Goal: Information Seeking & Learning: Learn about a topic

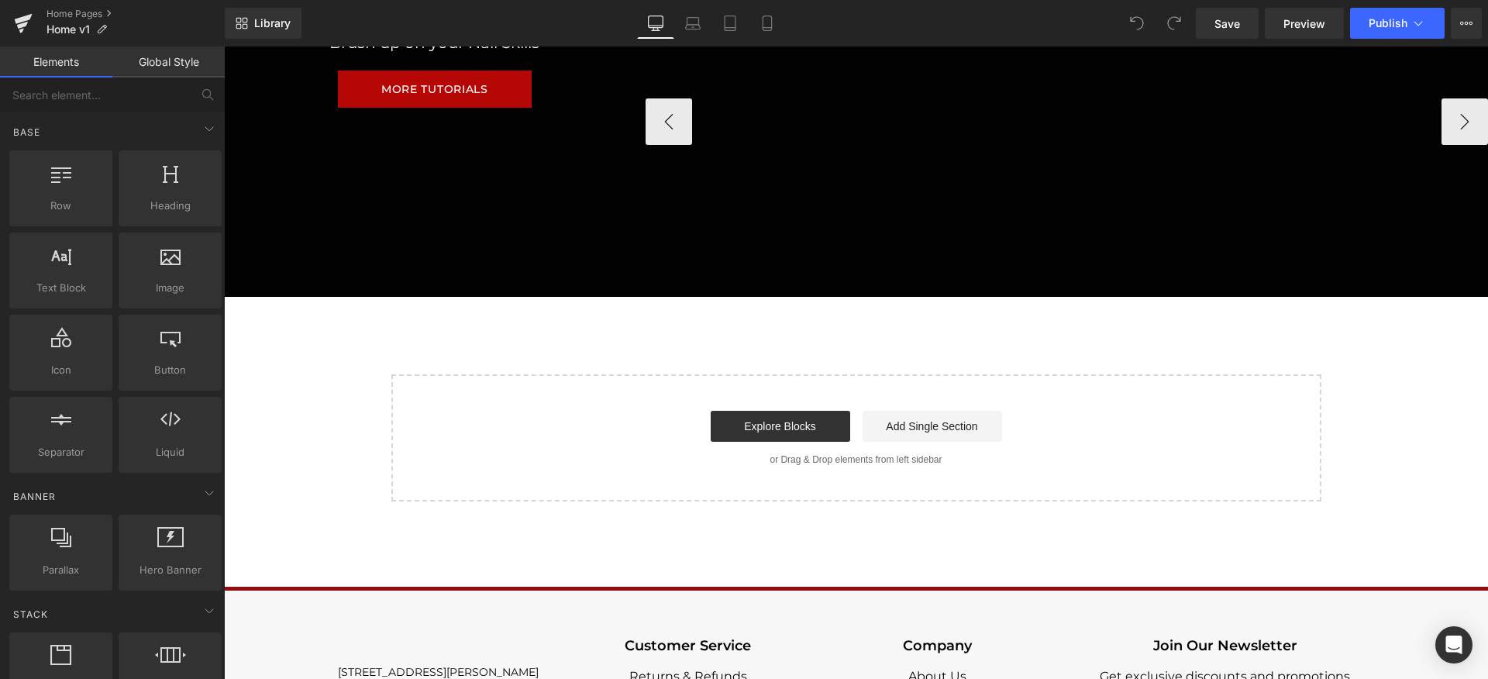
scroll to position [1140, 0]
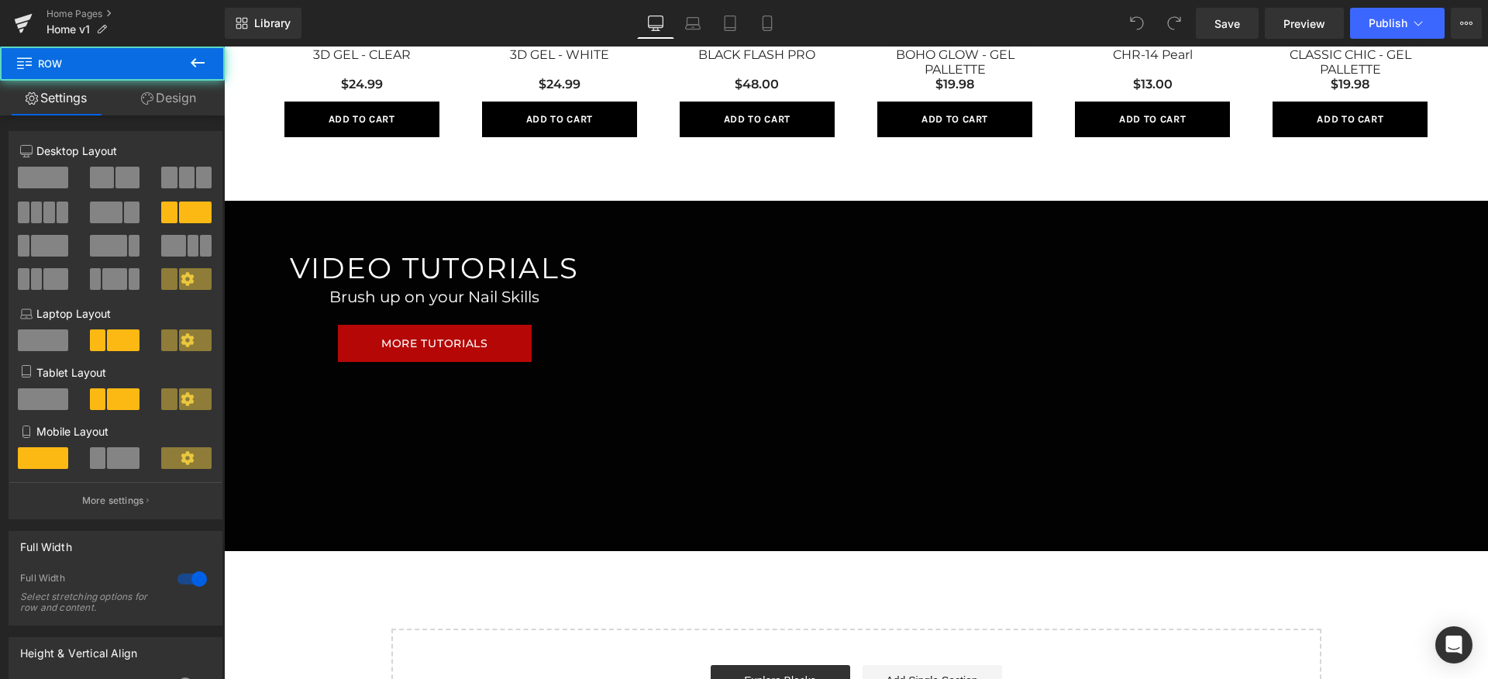
click at [626, 414] on div "VIDEO TUTORIALS Heading Brush up on your Nail Skills Heading MORE TUTORIALS But…" at bounding box center [856, 376] width 1264 height 350
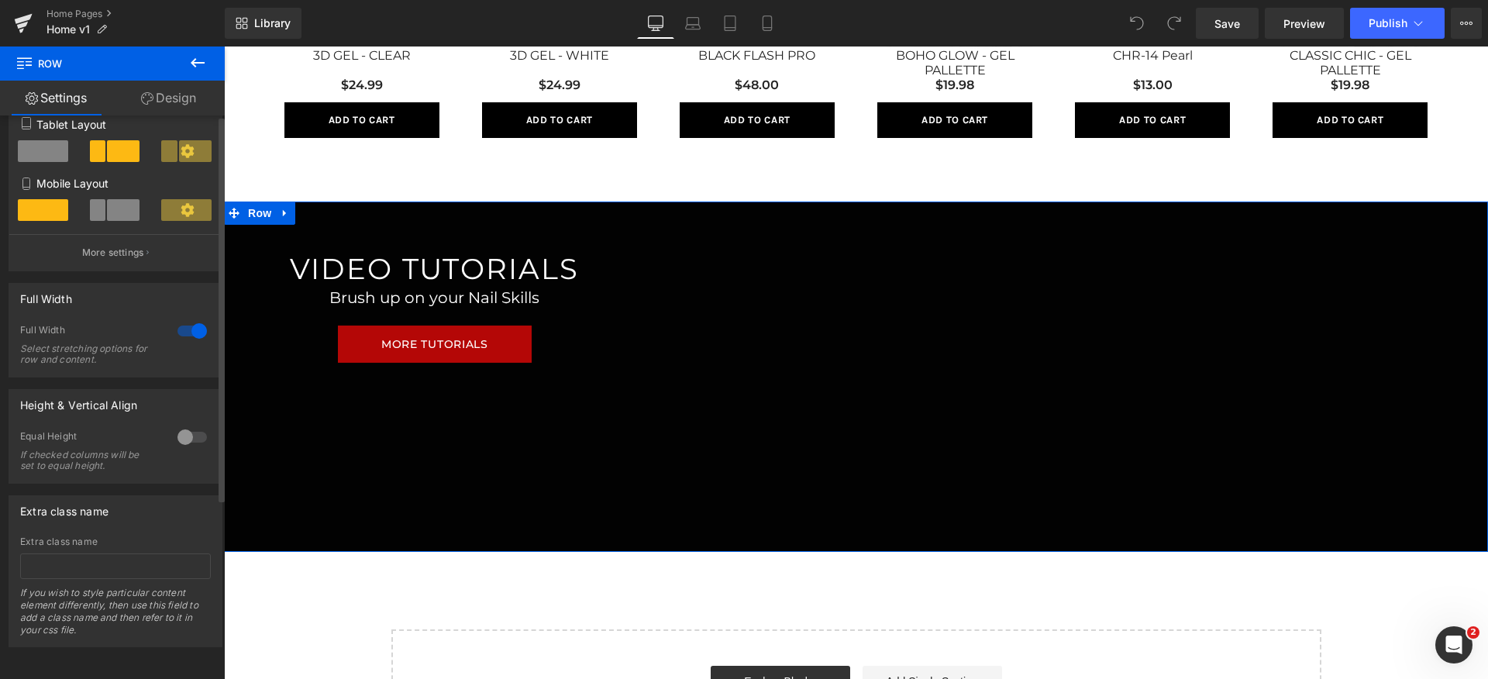
scroll to position [262, 0]
click at [184, 57] on button at bounding box center [198, 64] width 54 height 34
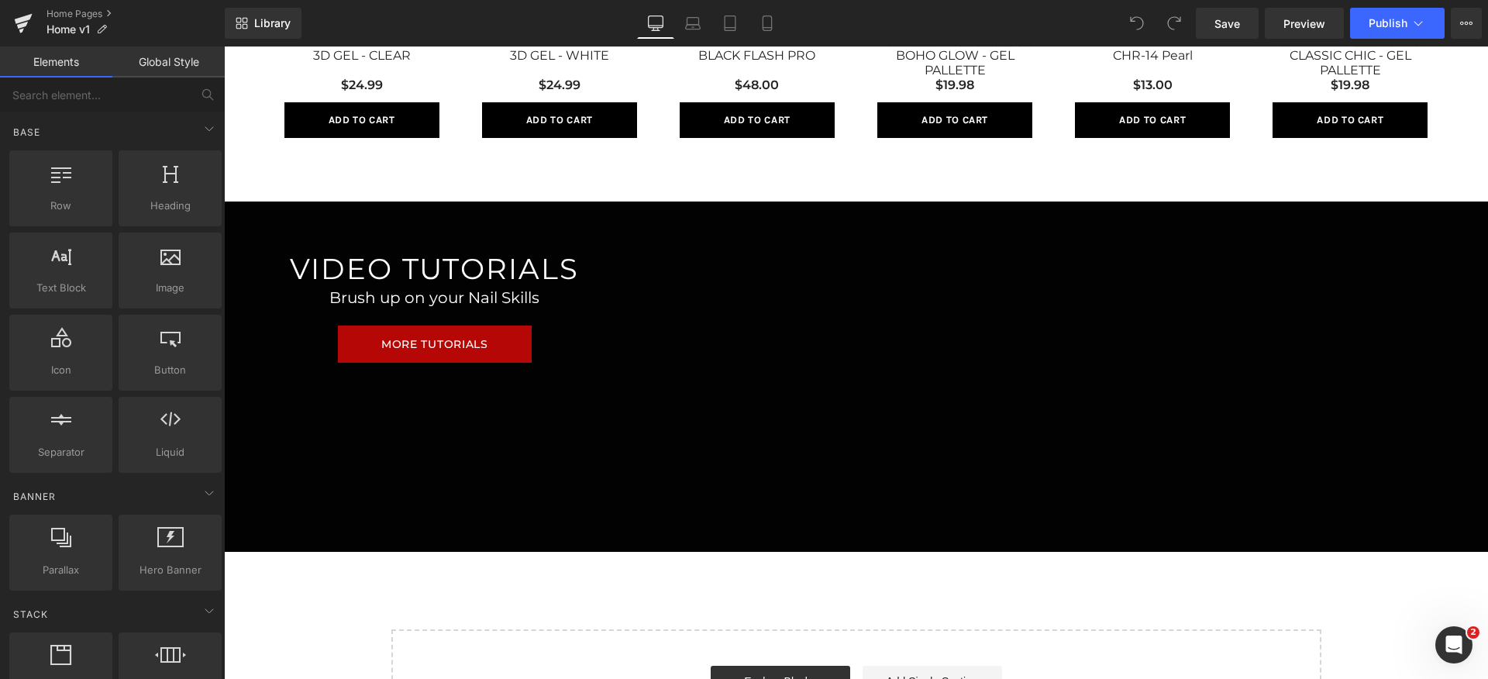
click at [399, 429] on div "VIDEO TUTORIALS Heading Brush up on your Nail Skills Heading MORE TUTORIALS But…" at bounding box center [856, 377] width 1264 height 350
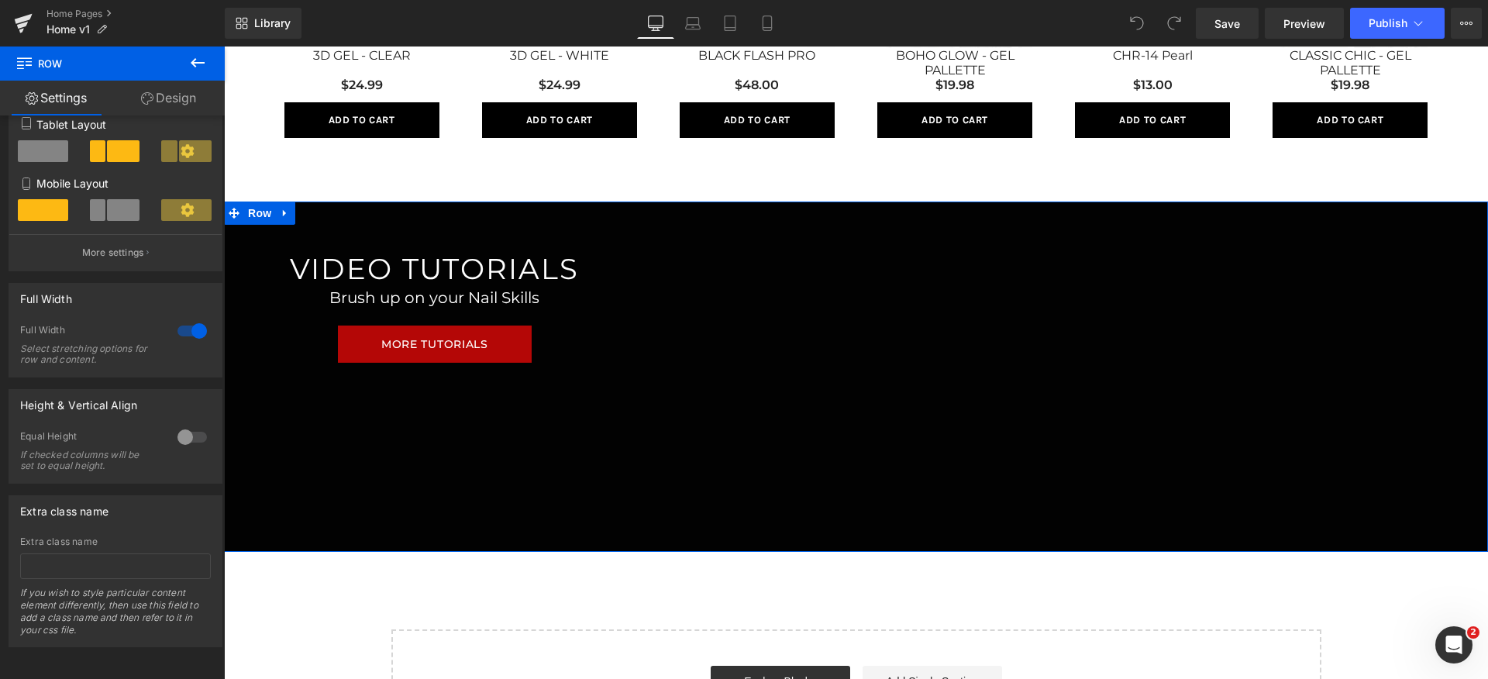
click at [179, 95] on link "Design" at bounding box center [168, 98] width 112 height 35
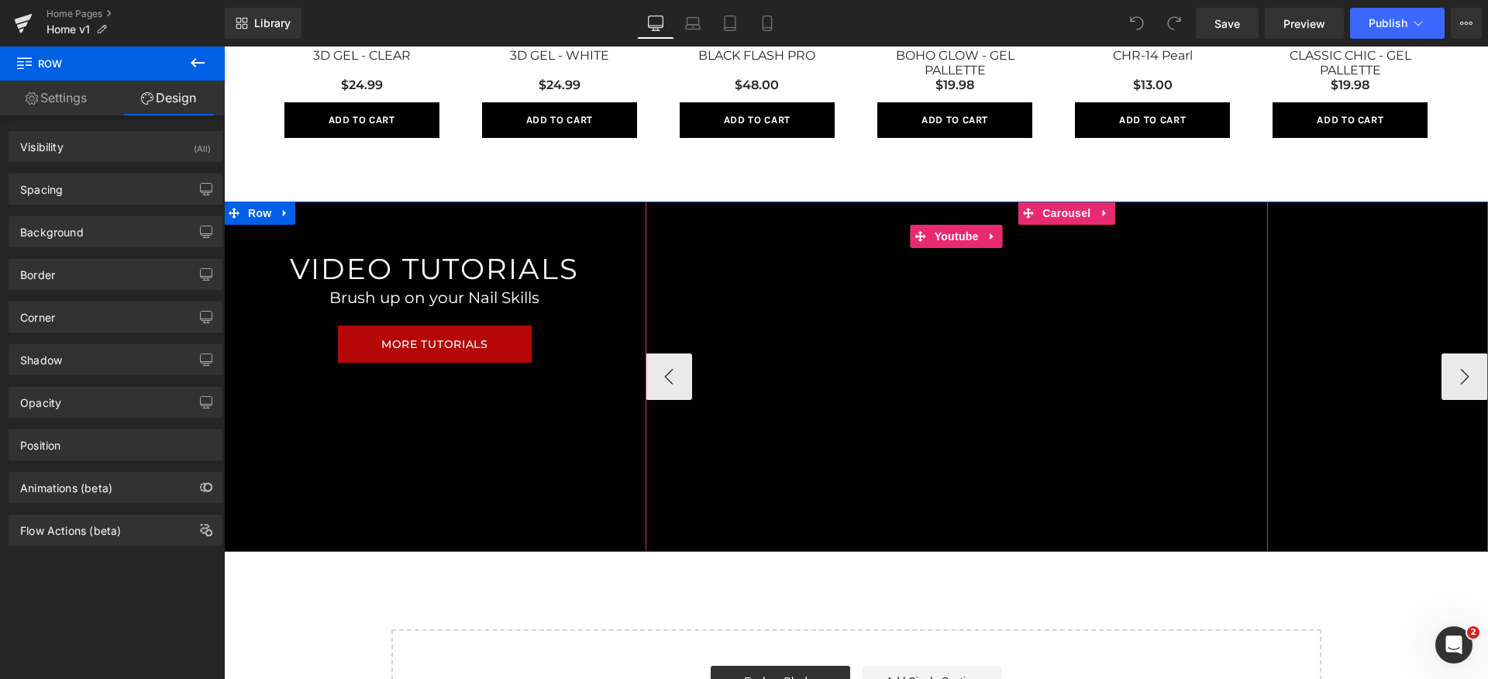
click at [953, 233] on div at bounding box center [957, 377] width 622 height 350
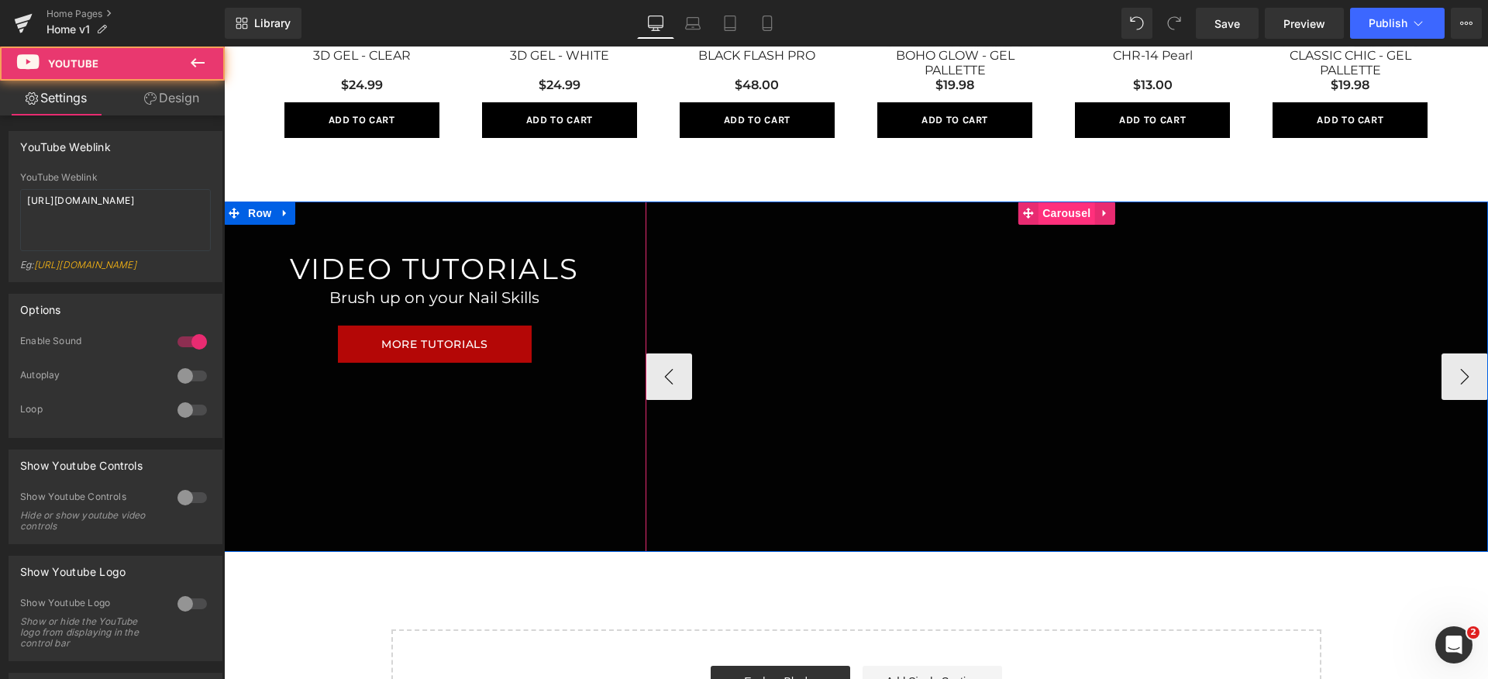
click at [1050, 218] on span "Carousel" at bounding box center [1067, 213] width 56 height 23
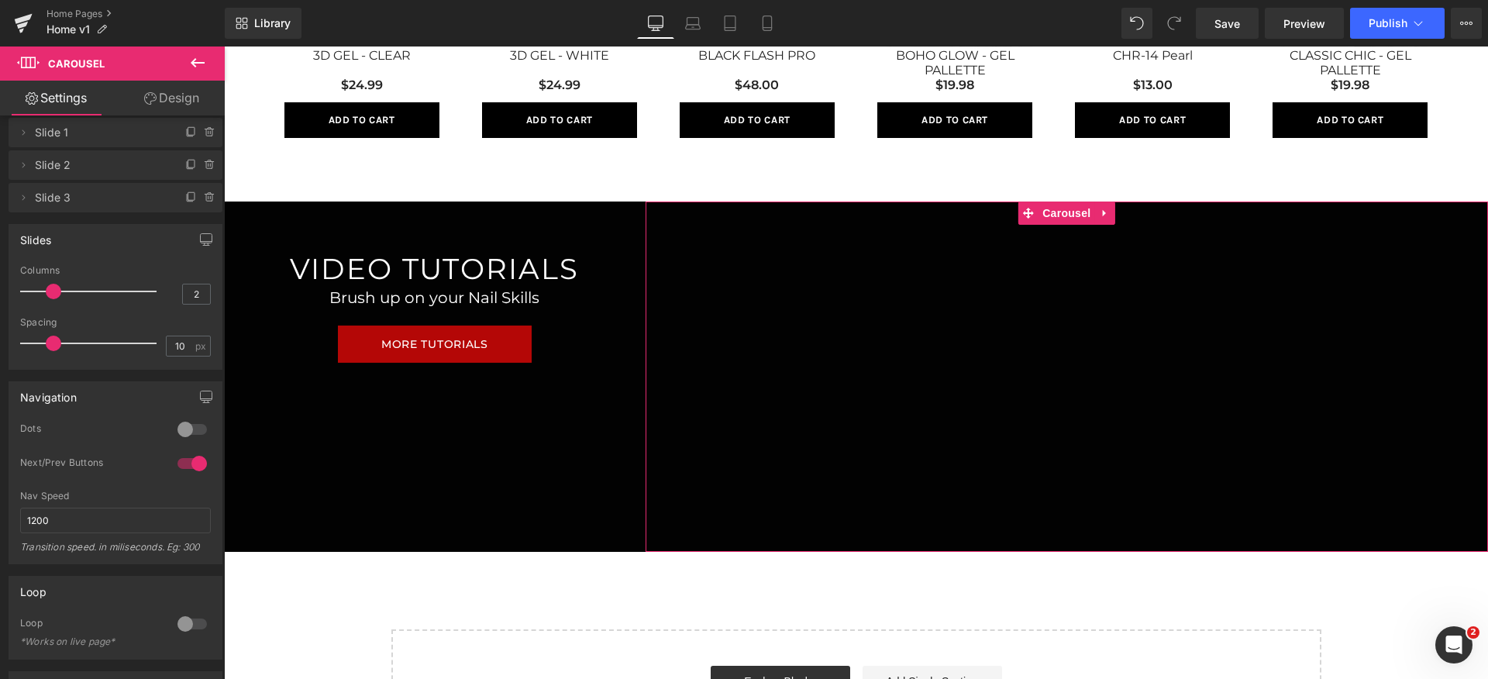
scroll to position [43, 0]
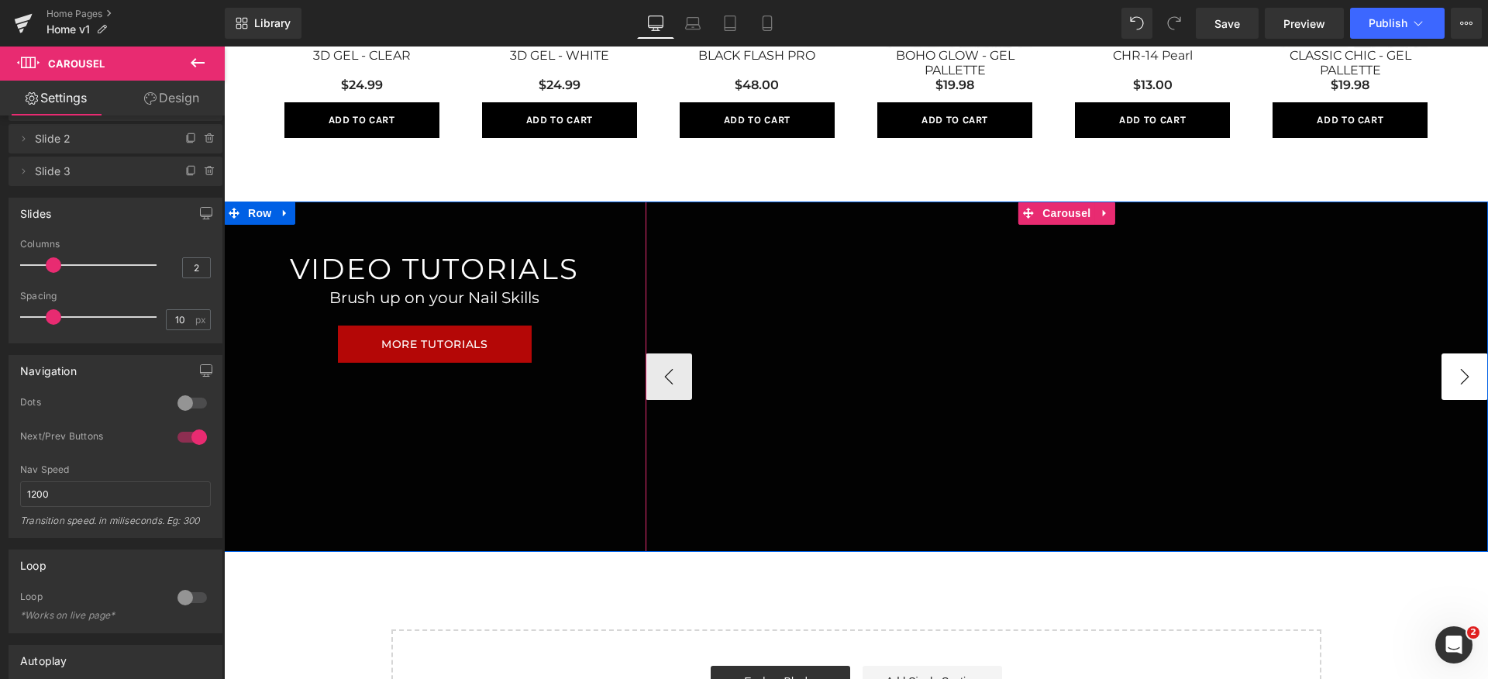
click at [1457, 378] on button "›" at bounding box center [1465, 376] width 47 height 47
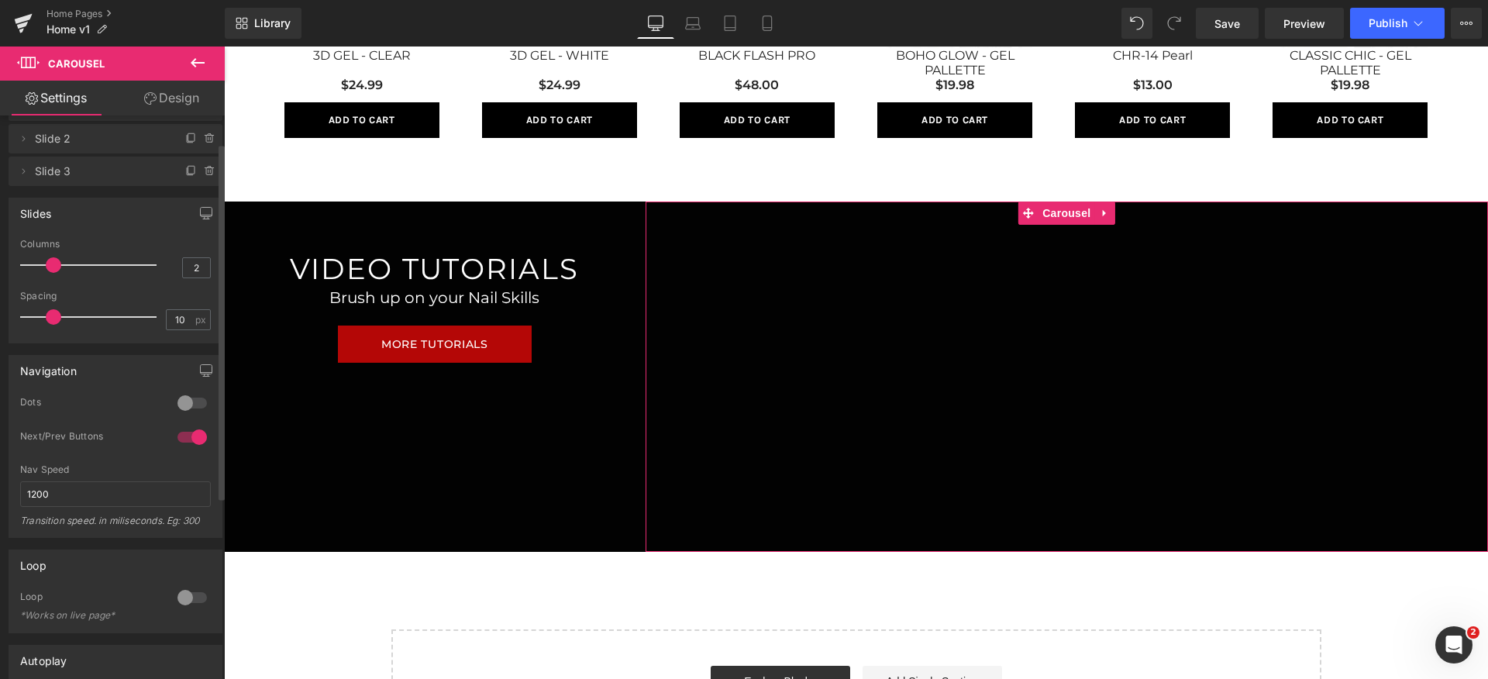
click at [181, 435] on div at bounding box center [192, 437] width 37 height 25
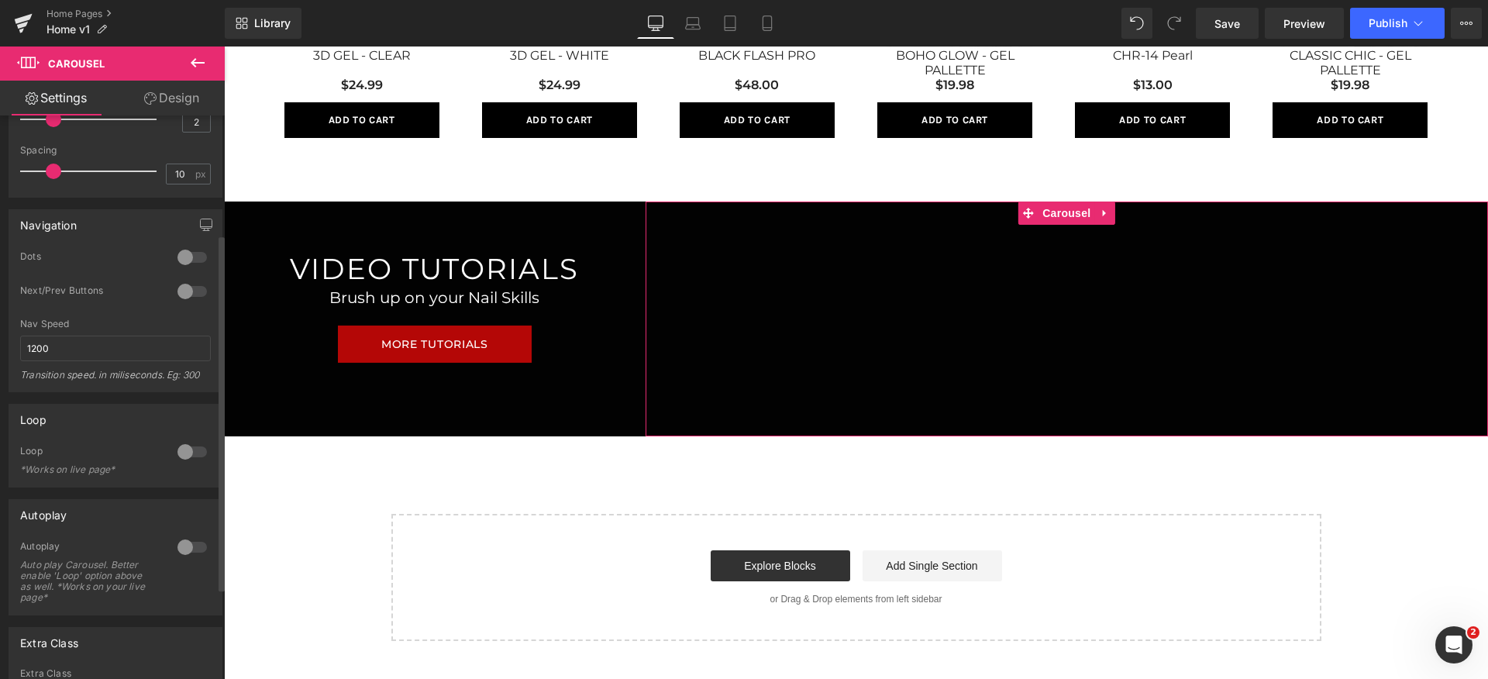
scroll to position [188, 0]
click at [184, 292] on div at bounding box center [192, 293] width 37 height 25
click at [195, 303] on div at bounding box center [192, 293] width 37 height 25
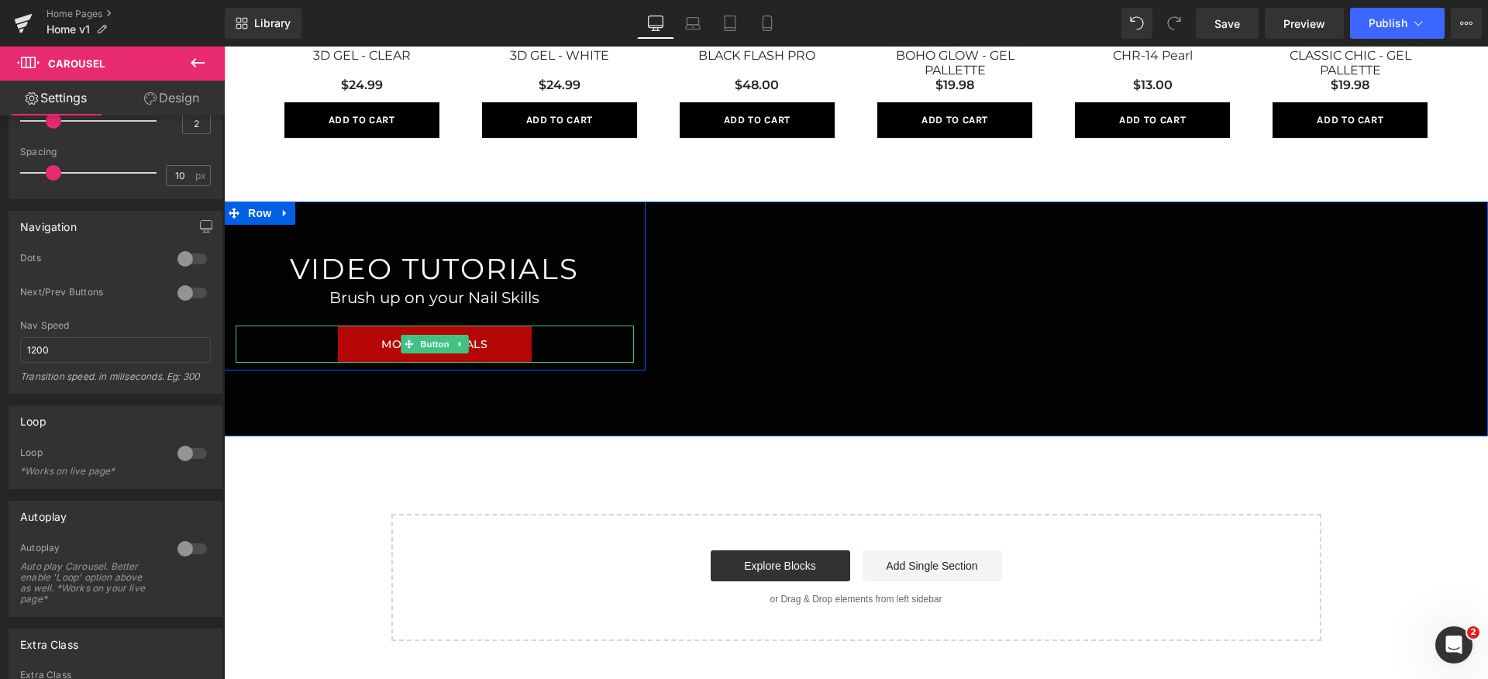
click at [623, 356] on div "MORE TUTORIALS" at bounding box center [435, 344] width 398 height 37
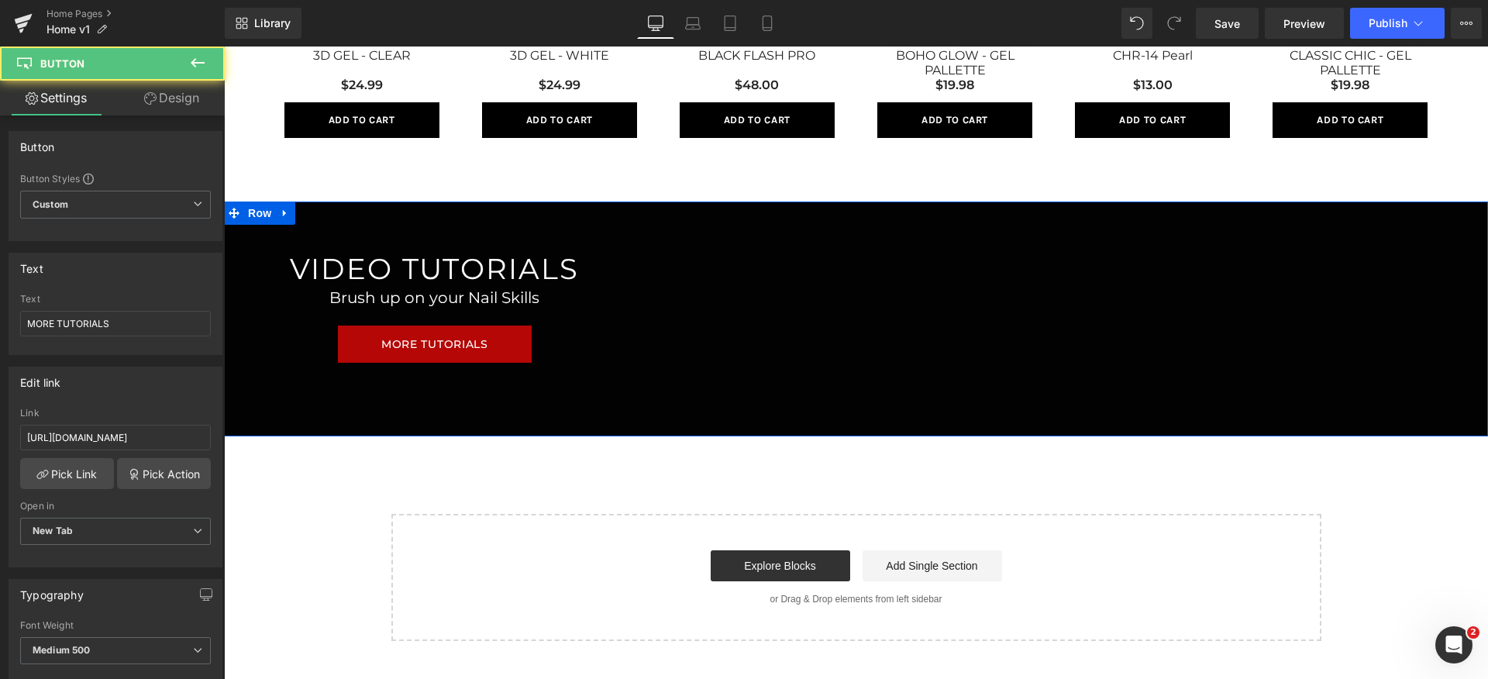
click at [611, 397] on div "VIDEO TUTORIALS Heading Brush up on your Nail Skills Heading MORE TUTORIALS But…" at bounding box center [856, 319] width 1264 height 235
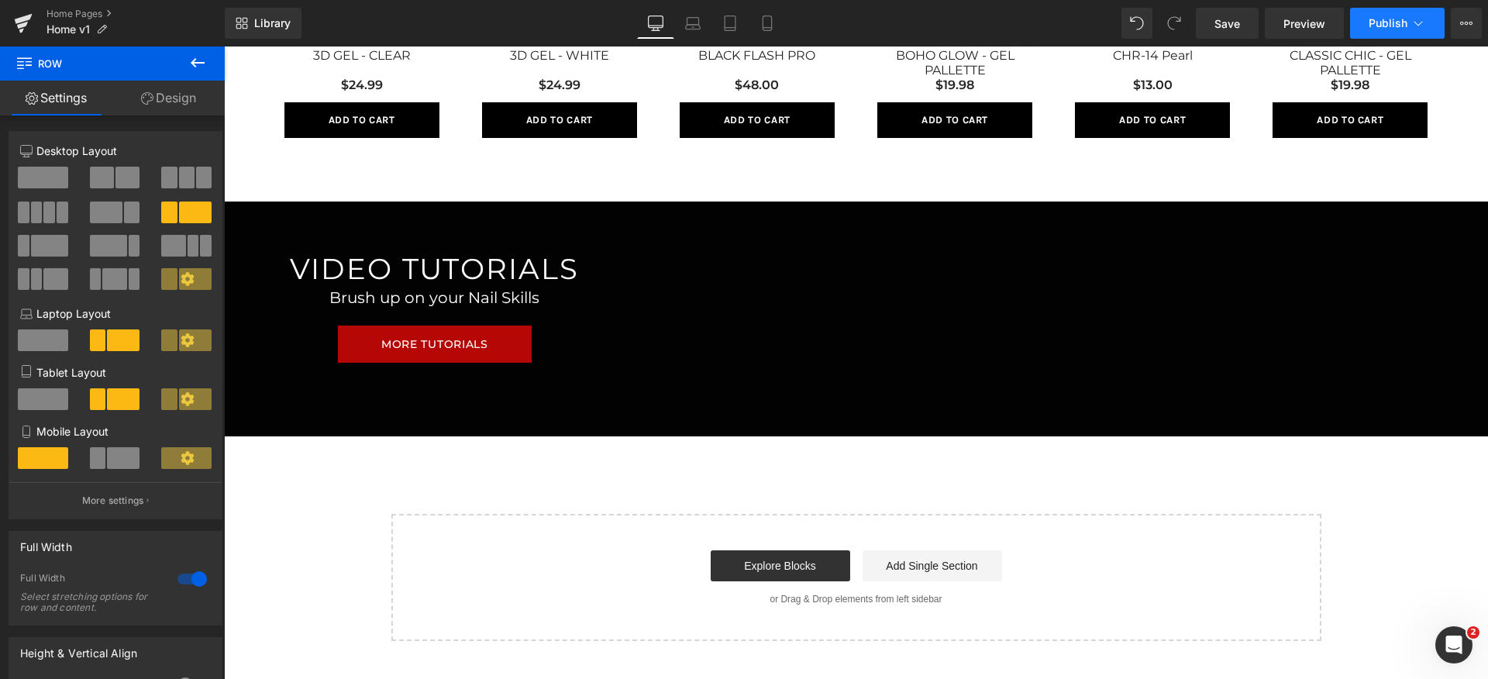
click at [1381, 23] on span "Publish" at bounding box center [1388, 23] width 39 height 12
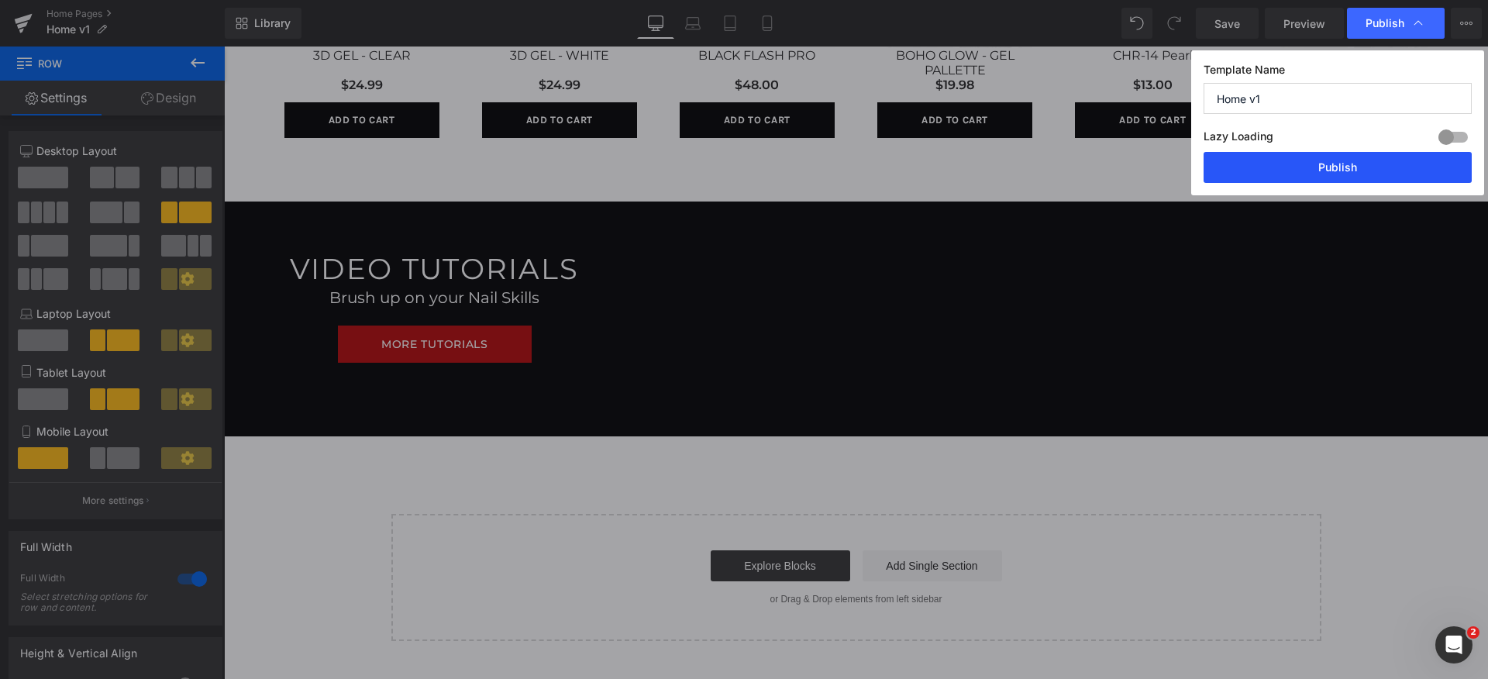
click at [1341, 165] on button "Publish" at bounding box center [1338, 167] width 268 height 31
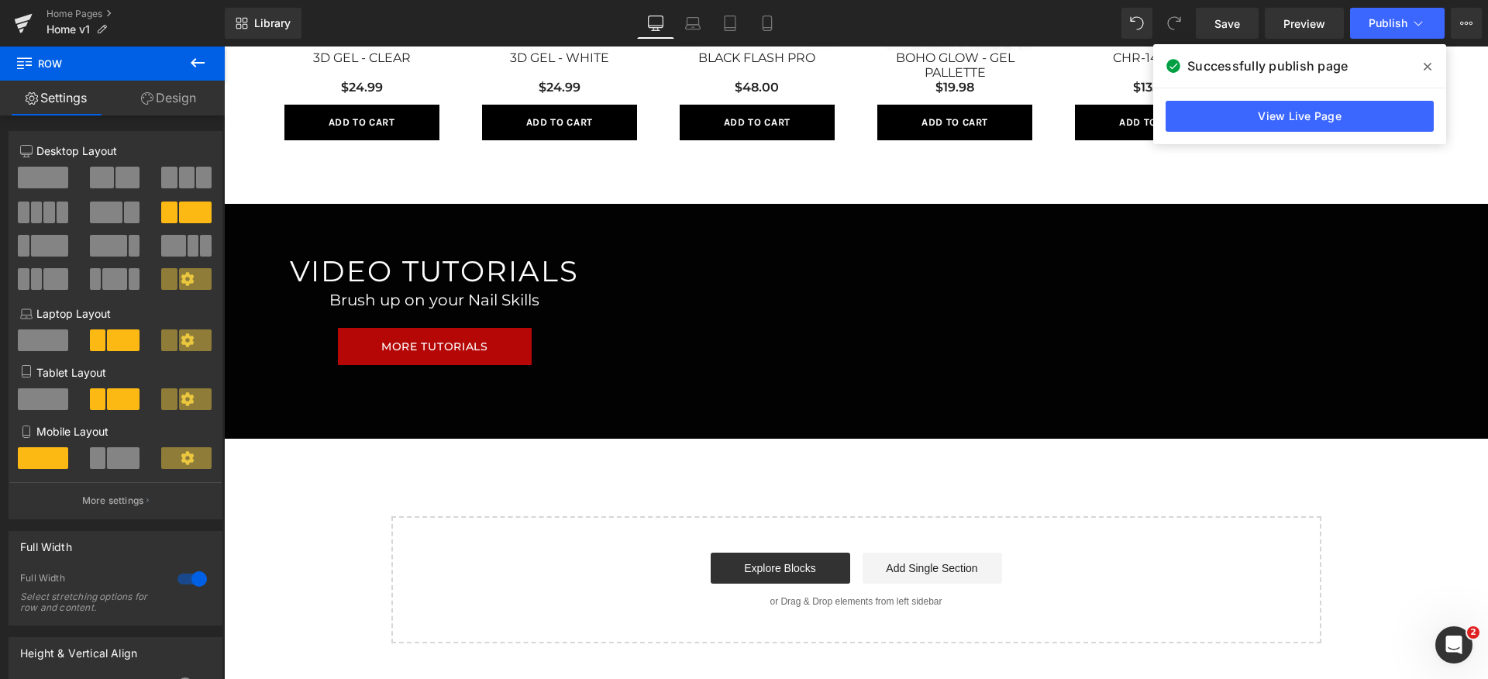
scroll to position [1136, 0]
